Goal: Task Accomplishment & Management: Use online tool/utility

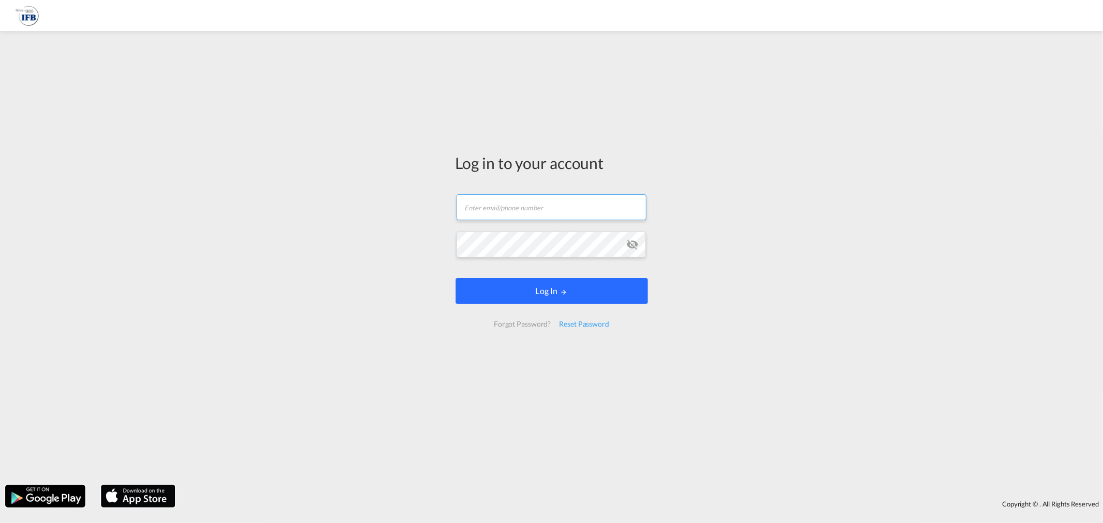
type input "[EMAIL_ADDRESS][PERSON_NAME][DOMAIN_NAME]"
click at [533, 293] on button "Log In" at bounding box center [552, 291] width 192 height 26
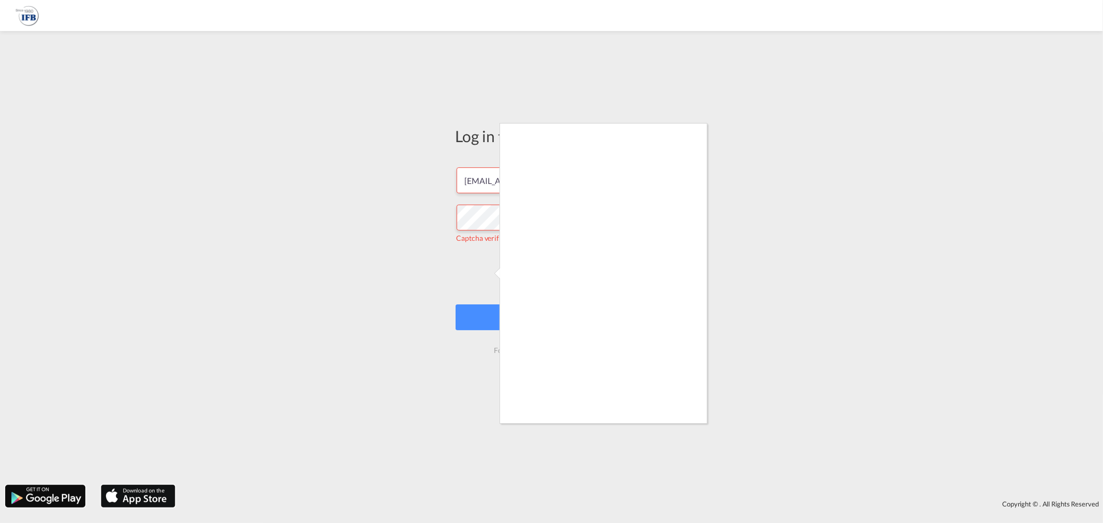
click at [497, 300] on div at bounding box center [551, 261] width 1103 height 523
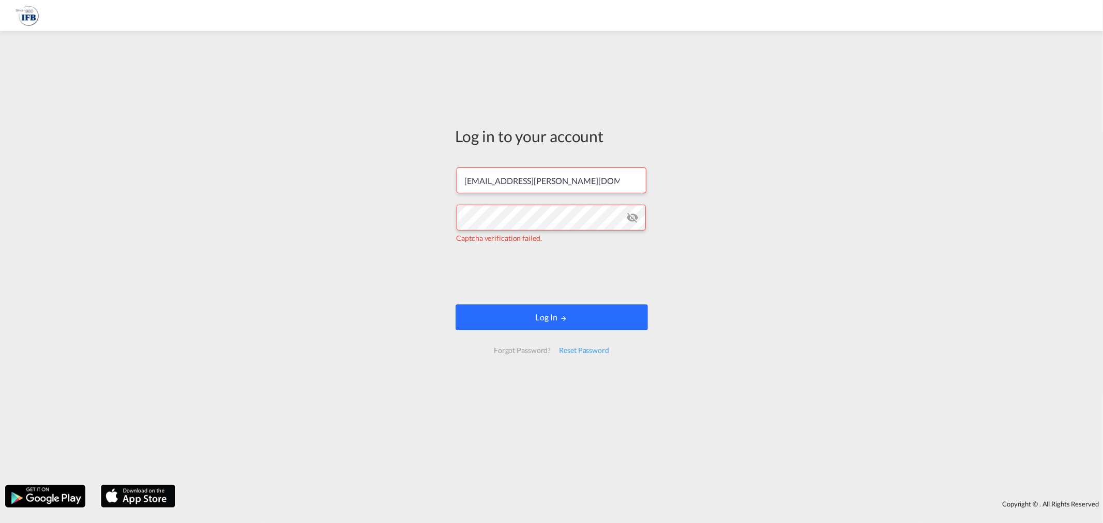
click at [504, 313] on button "Log In" at bounding box center [552, 318] width 192 height 26
